Goal: Find specific page/section: Find specific page/section

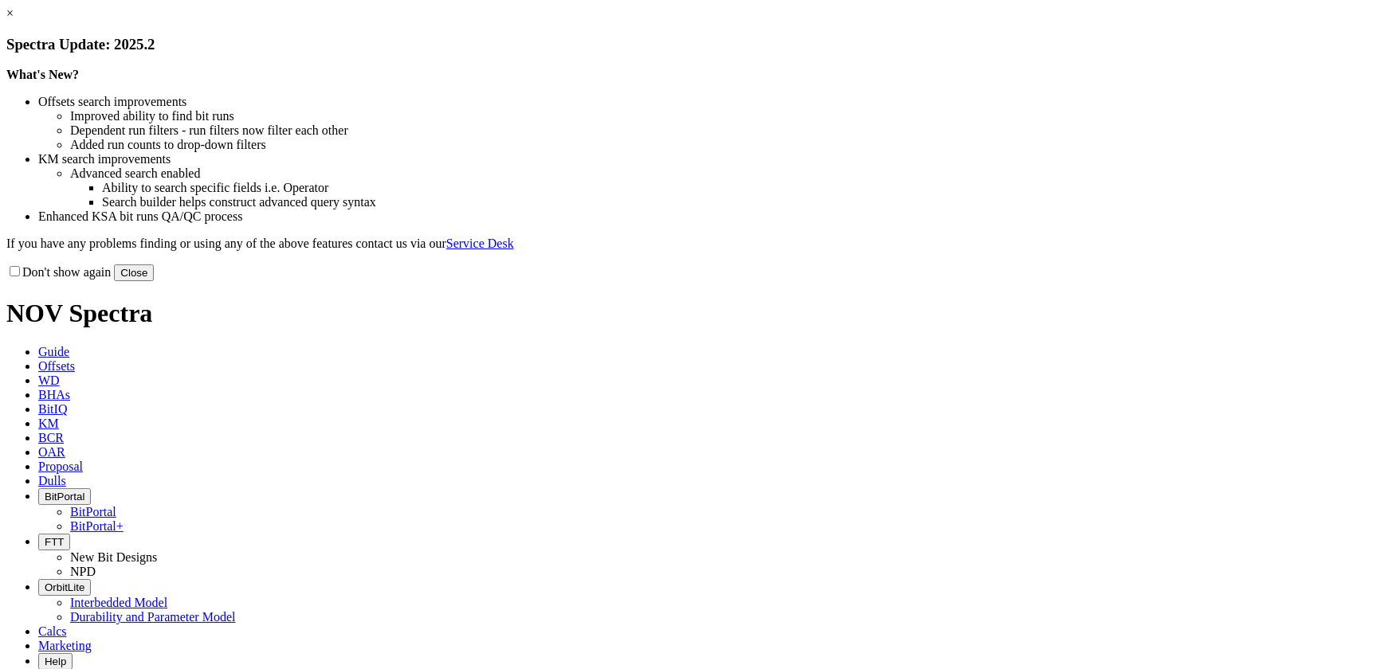
click at [154, 281] on button "Close" at bounding box center [134, 273] width 40 height 17
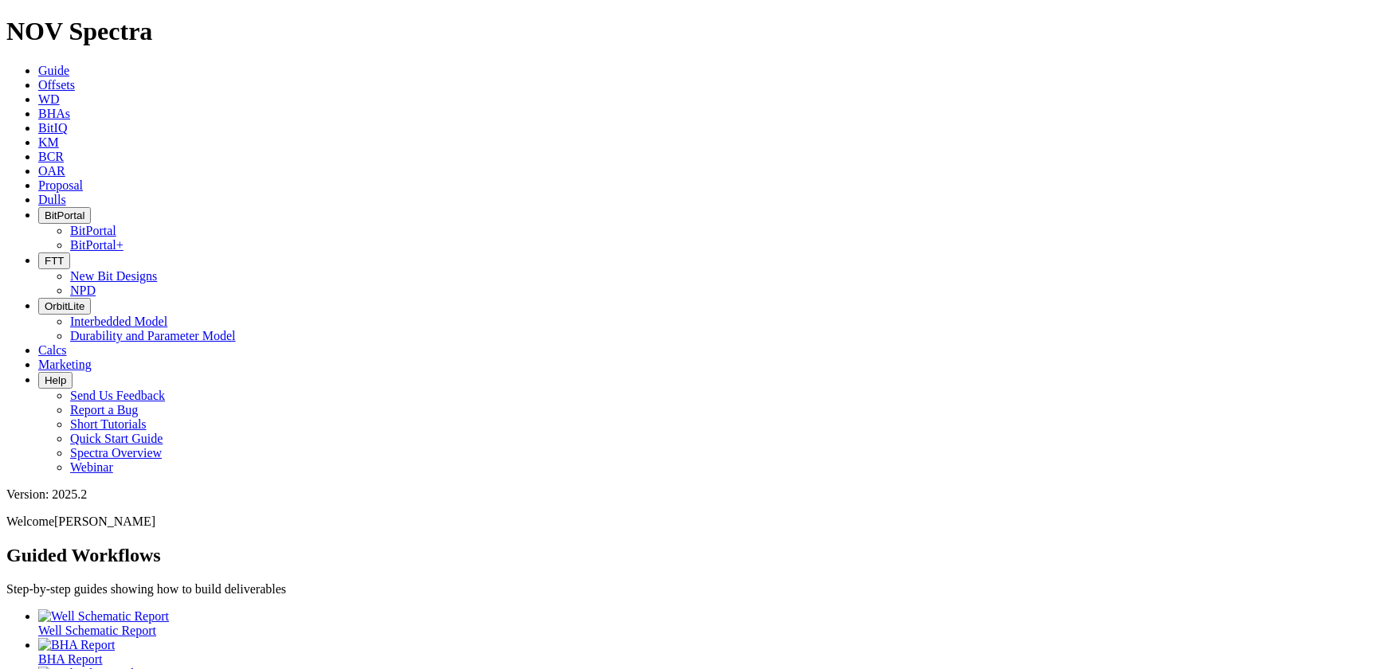
click at [84, 210] on span "BitPortal" at bounding box center [65, 216] width 40 height 12
click at [116, 224] on link "BitPortal" at bounding box center [93, 231] width 46 height 14
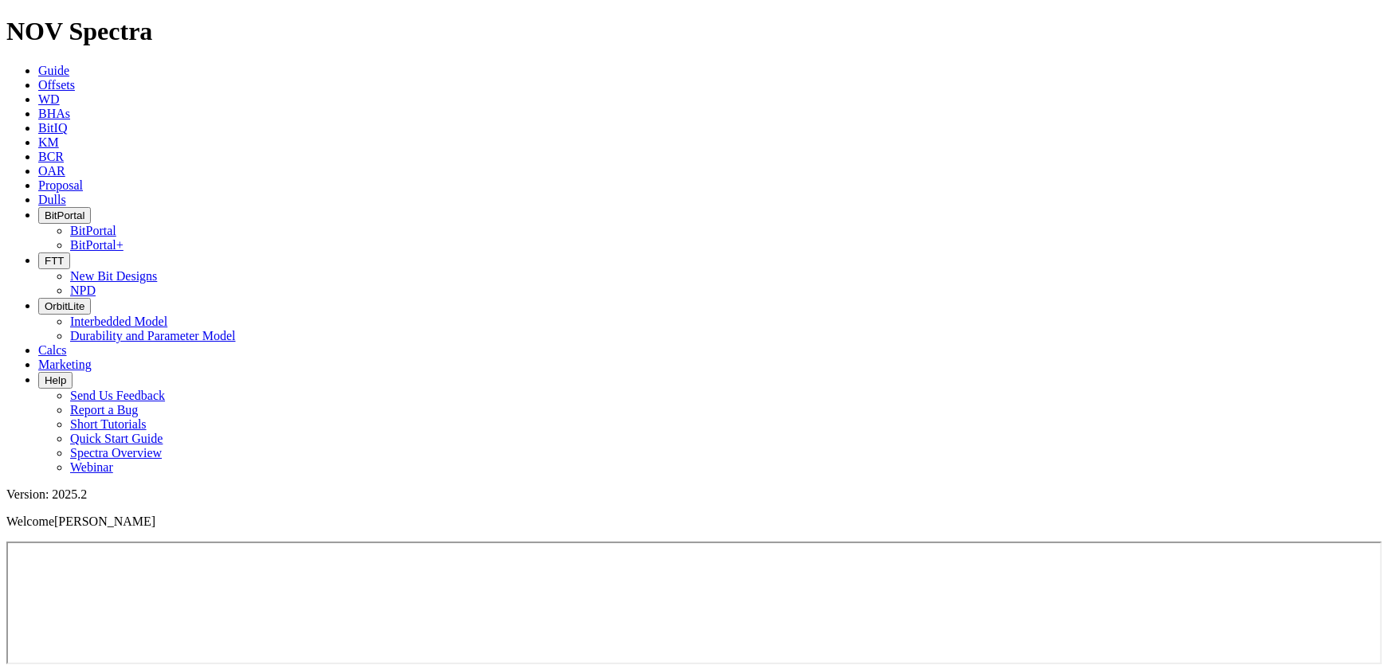
click at [84, 210] on span "BitPortal" at bounding box center [65, 216] width 40 height 12
click at [123, 238] on link "BitPortal+" at bounding box center [96, 245] width 53 height 14
